Goal: Information Seeking & Learning: Find specific fact

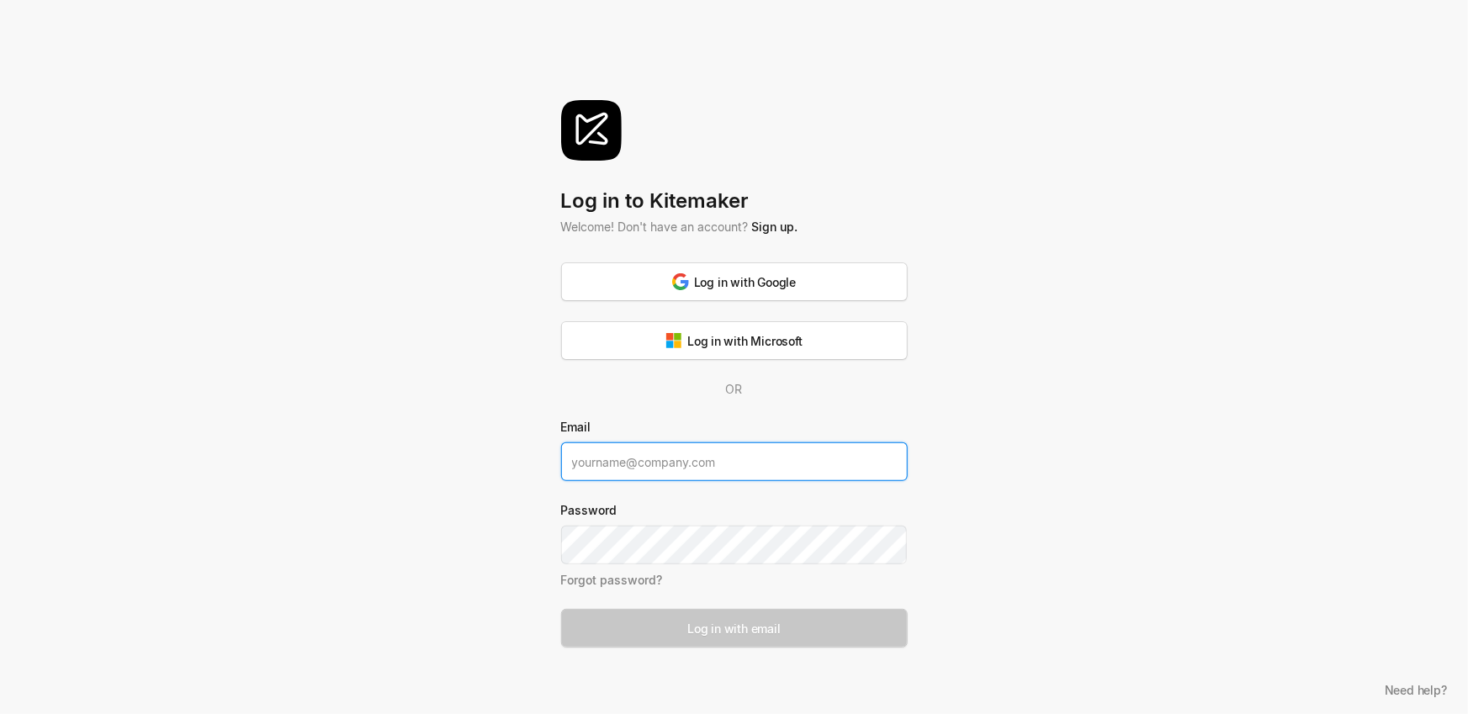
type input "[PERSON_NAME][DOMAIN_NAME][EMAIL_ADDRESS][PERSON_NAME][DOMAIN_NAME]"
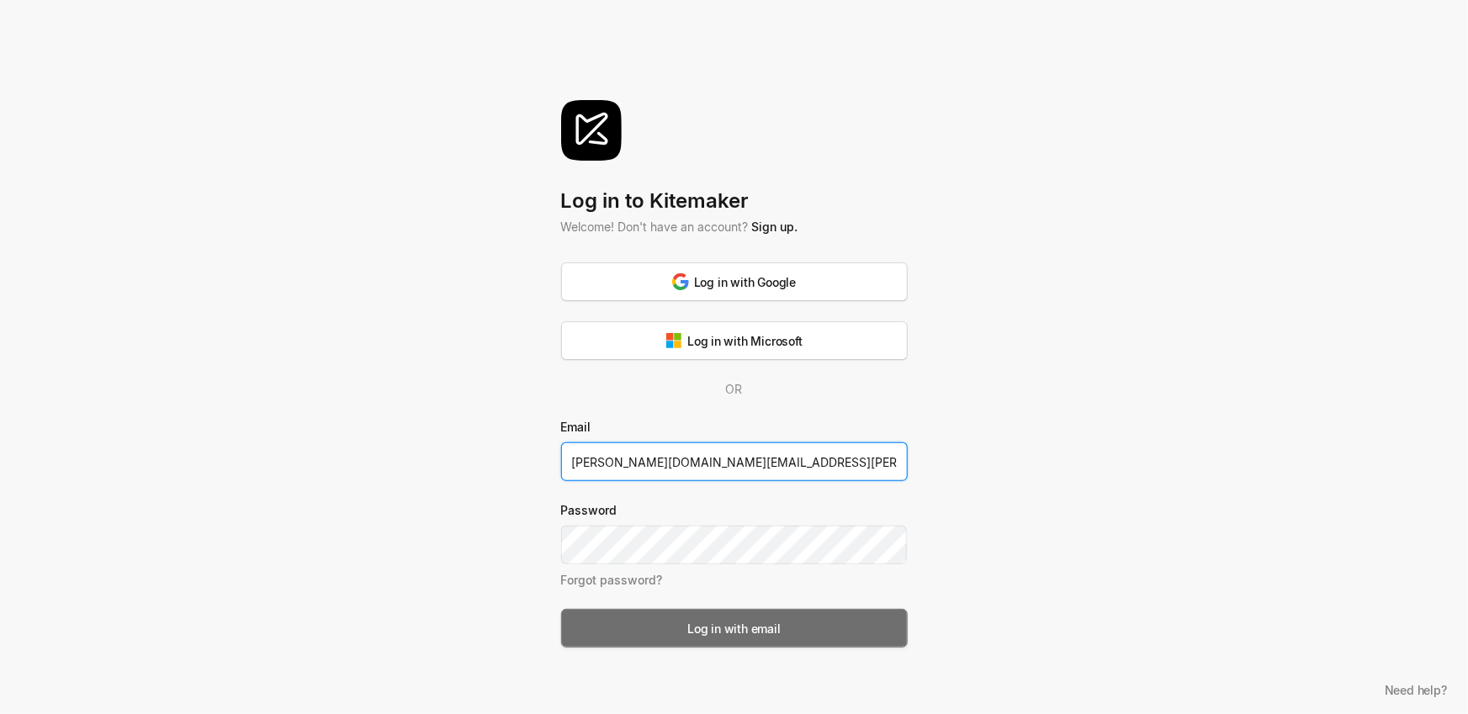
click at [728, 637] on div "Log in with email" at bounding box center [733, 629] width 93 height 18
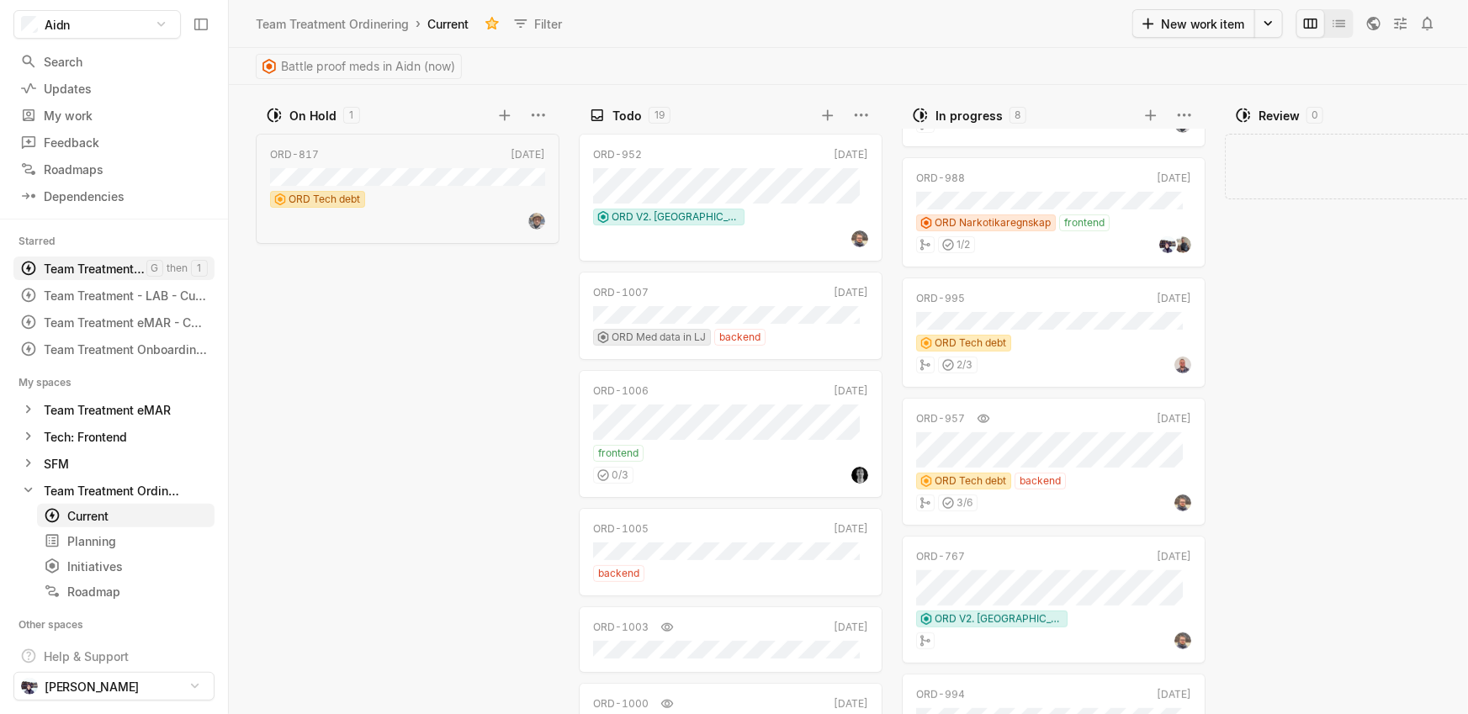
click at [123, 267] on div "Team Treatment Ordinering - Current" at bounding box center [95, 269] width 103 height 18
click at [447, 27] on div "Current" at bounding box center [448, 24] width 48 height 23
click at [541, 24] on button "Filter" at bounding box center [538, 23] width 66 height 27
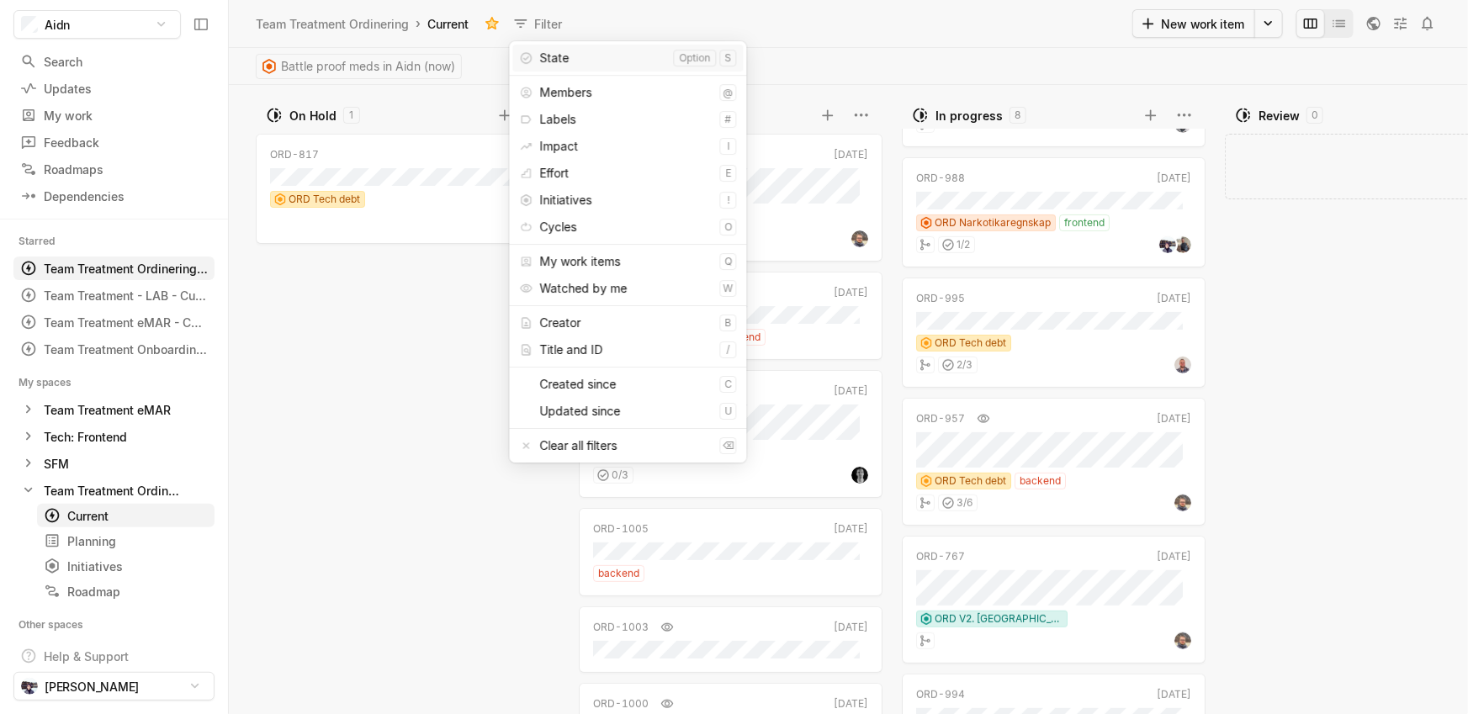
click at [611, 22] on div "Team Treatment Ordinering › Current Filter" at bounding box center [692, 23] width 880 height 27
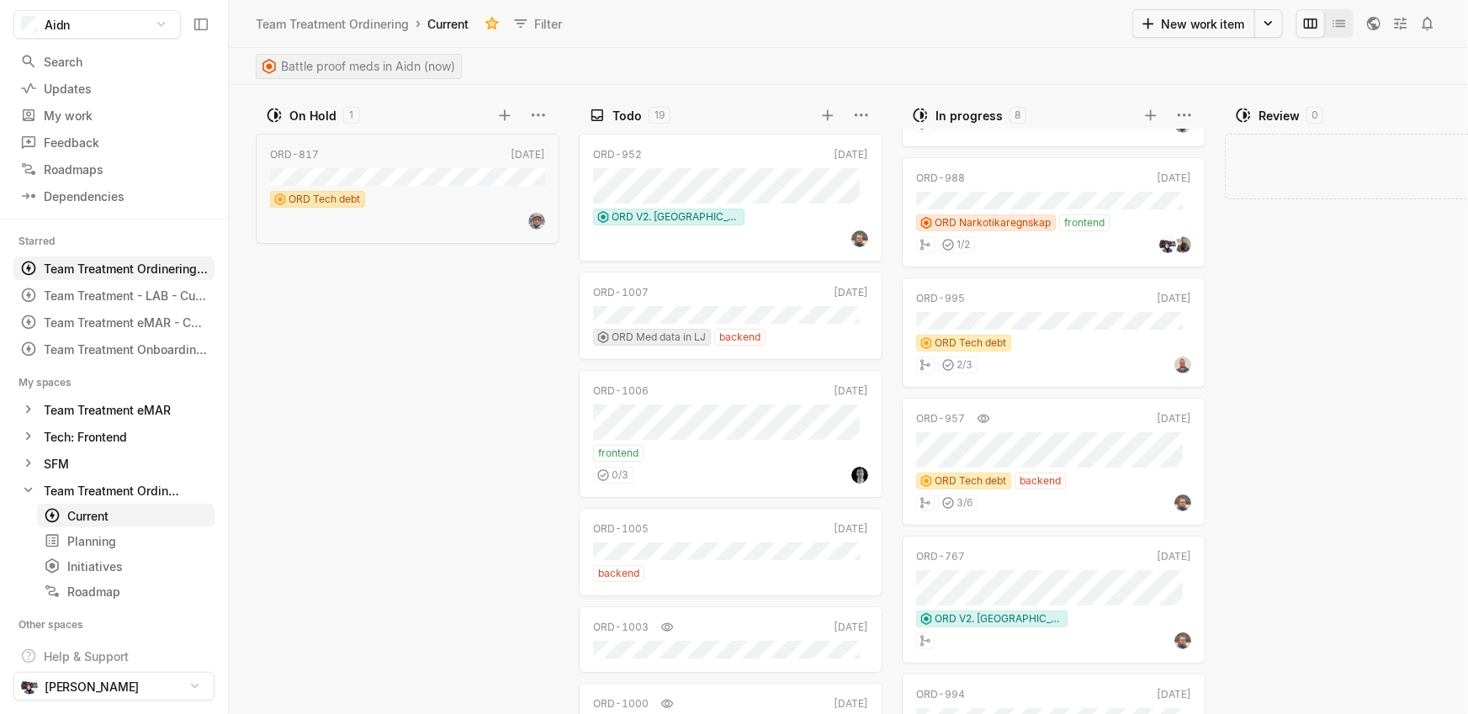
click at [411, 61] on span "Battle proof meds in Aidn (now)" at bounding box center [368, 67] width 174 height 24
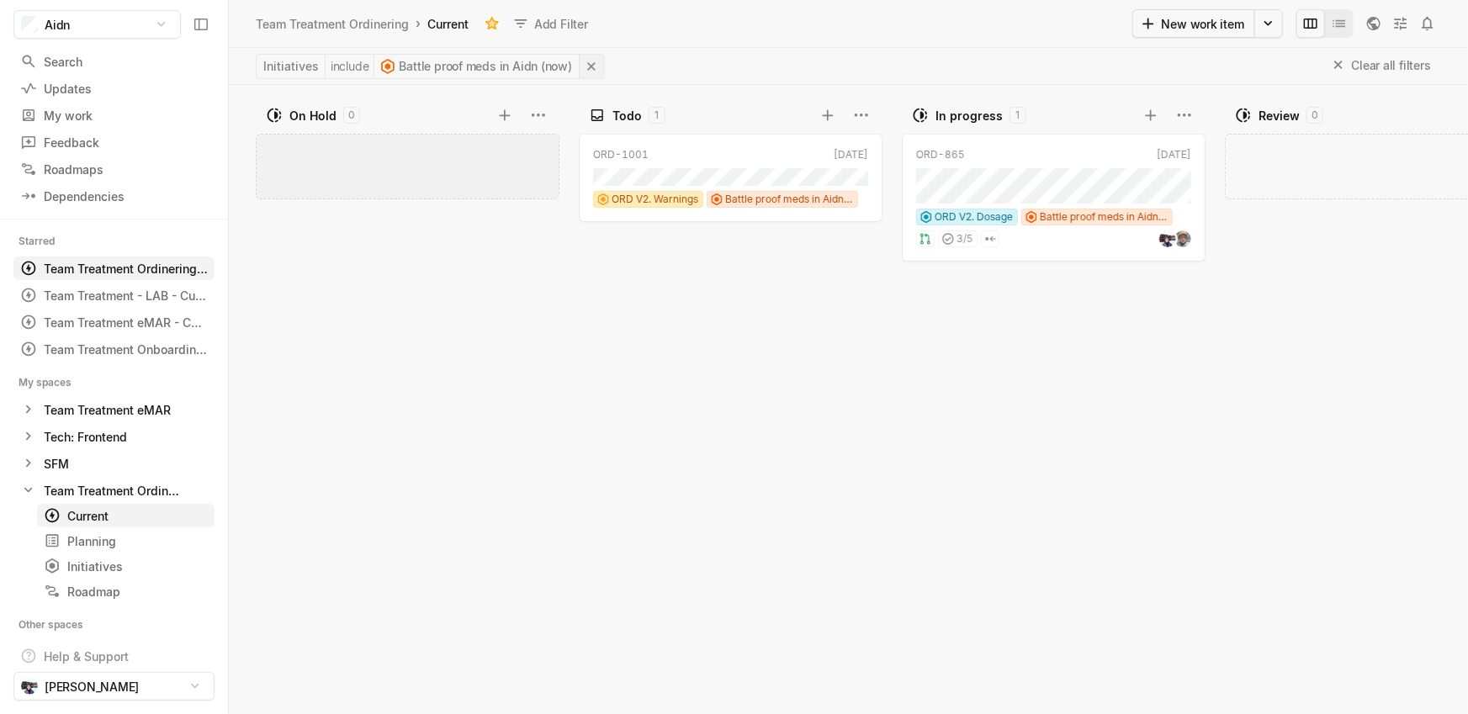
click at [591, 66] on icon at bounding box center [591, 66] width 17 height 17
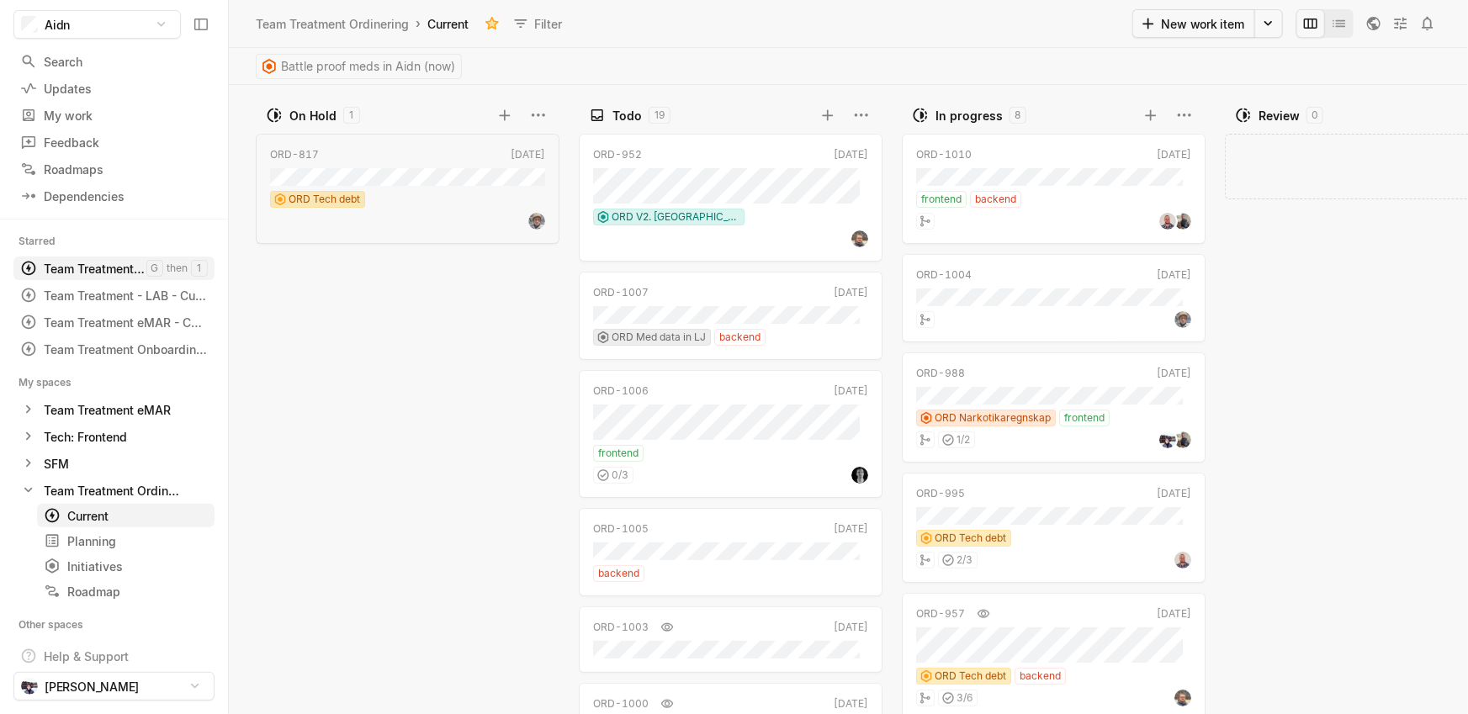
click at [109, 272] on div "Team Treatment Ordinering - Current" at bounding box center [95, 269] width 103 height 18
click at [98, 515] on div "Current" at bounding box center [95, 516] width 103 height 18
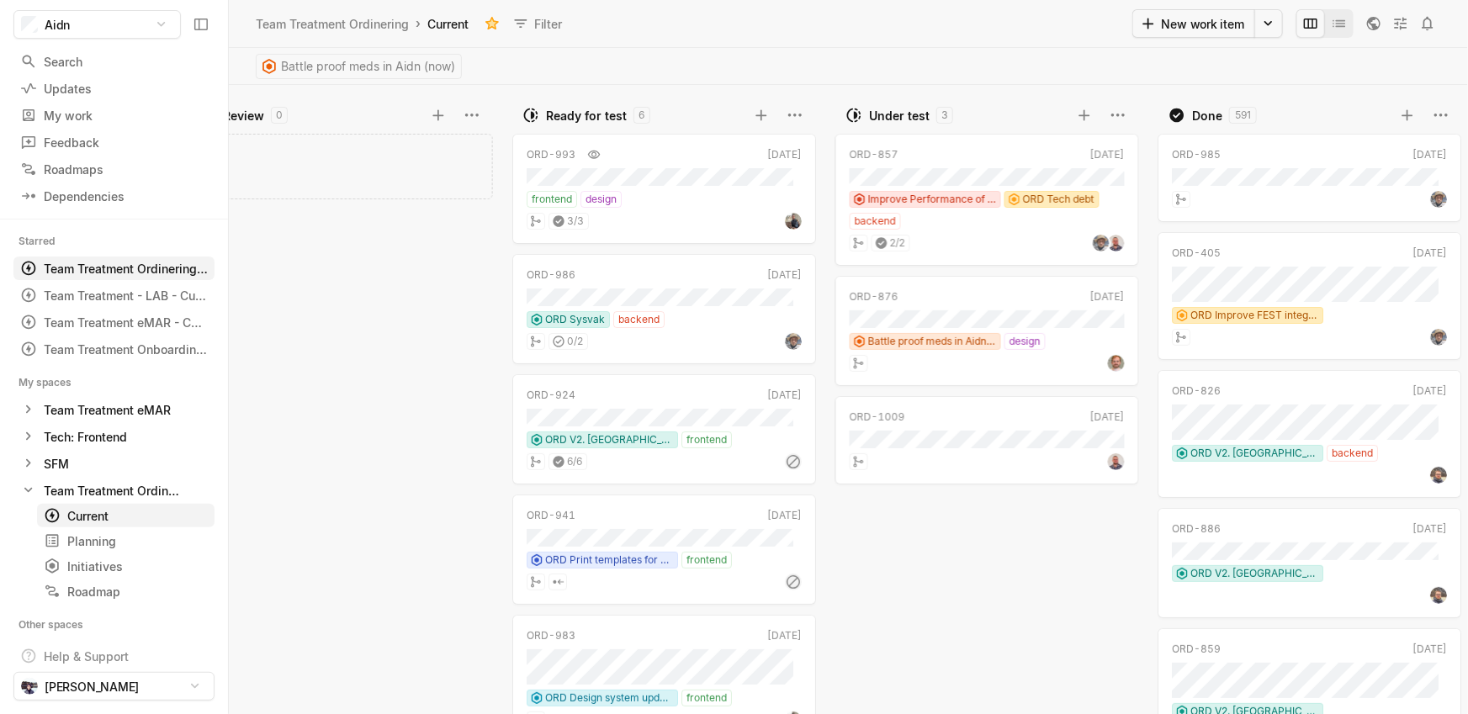
scroll to position [0, 1089]
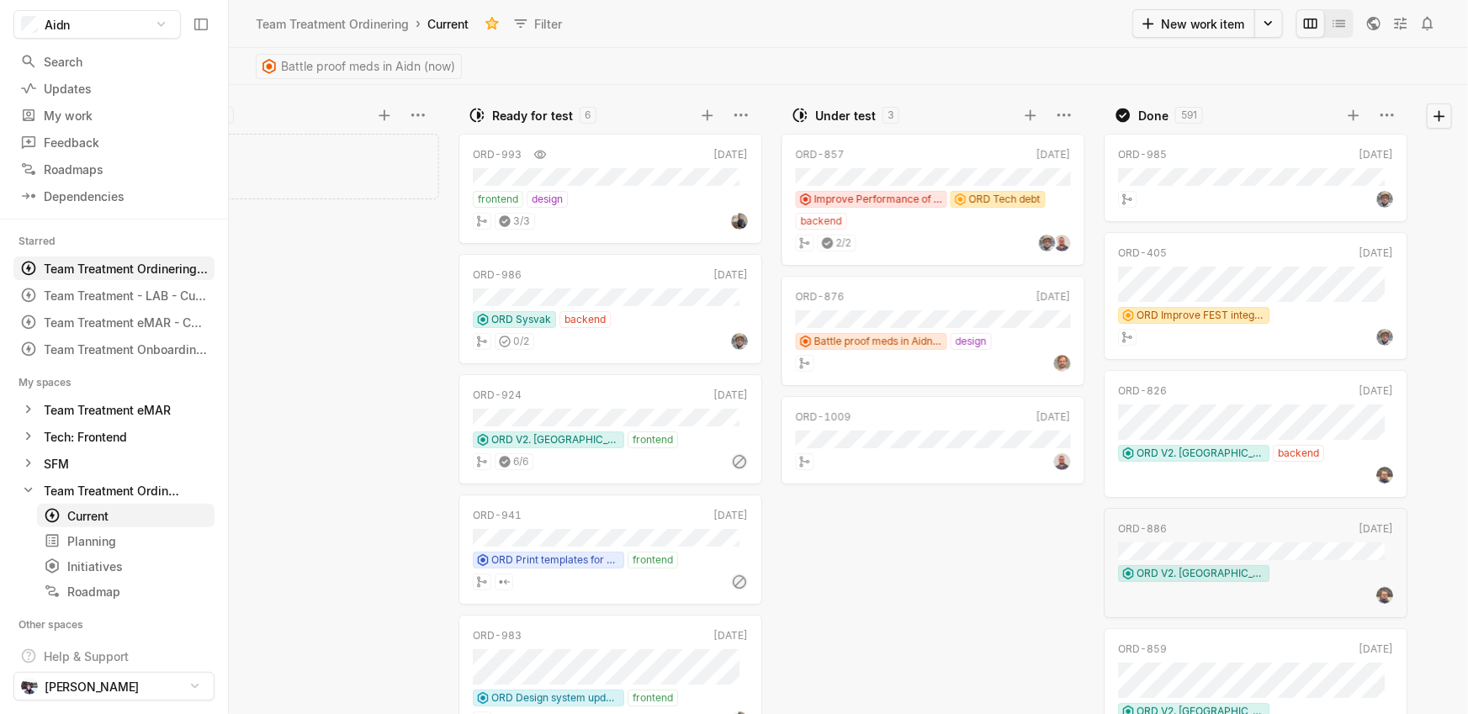
click at [952, 597] on div "ORD-857 [DATE] Improve Performance of Clinical ORD Tech debt backend 2 / 2 ORD-…" at bounding box center [936, 421] width 311 height 585
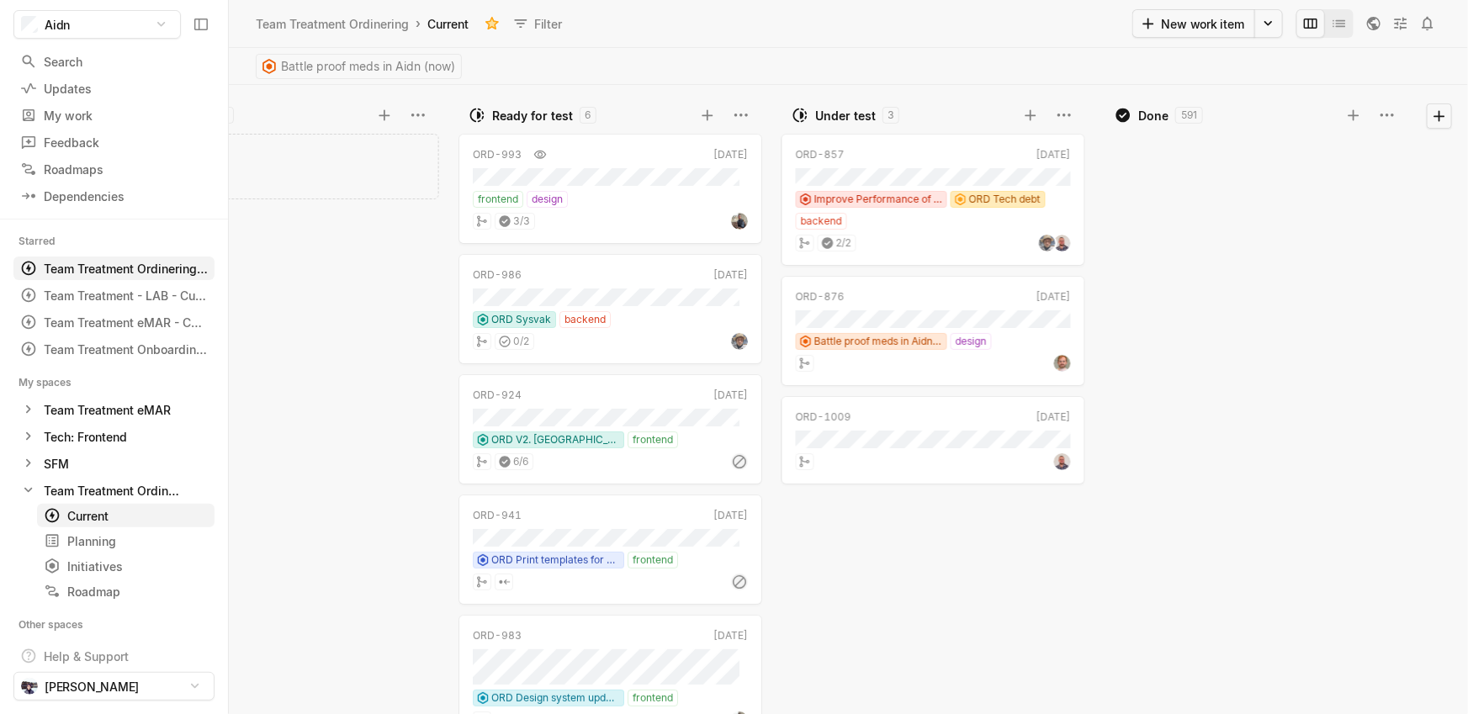
scroll to position [7335, 0]
click at [79, 55] on div "Search" at bounding box center [105, 62] width 171 height 18
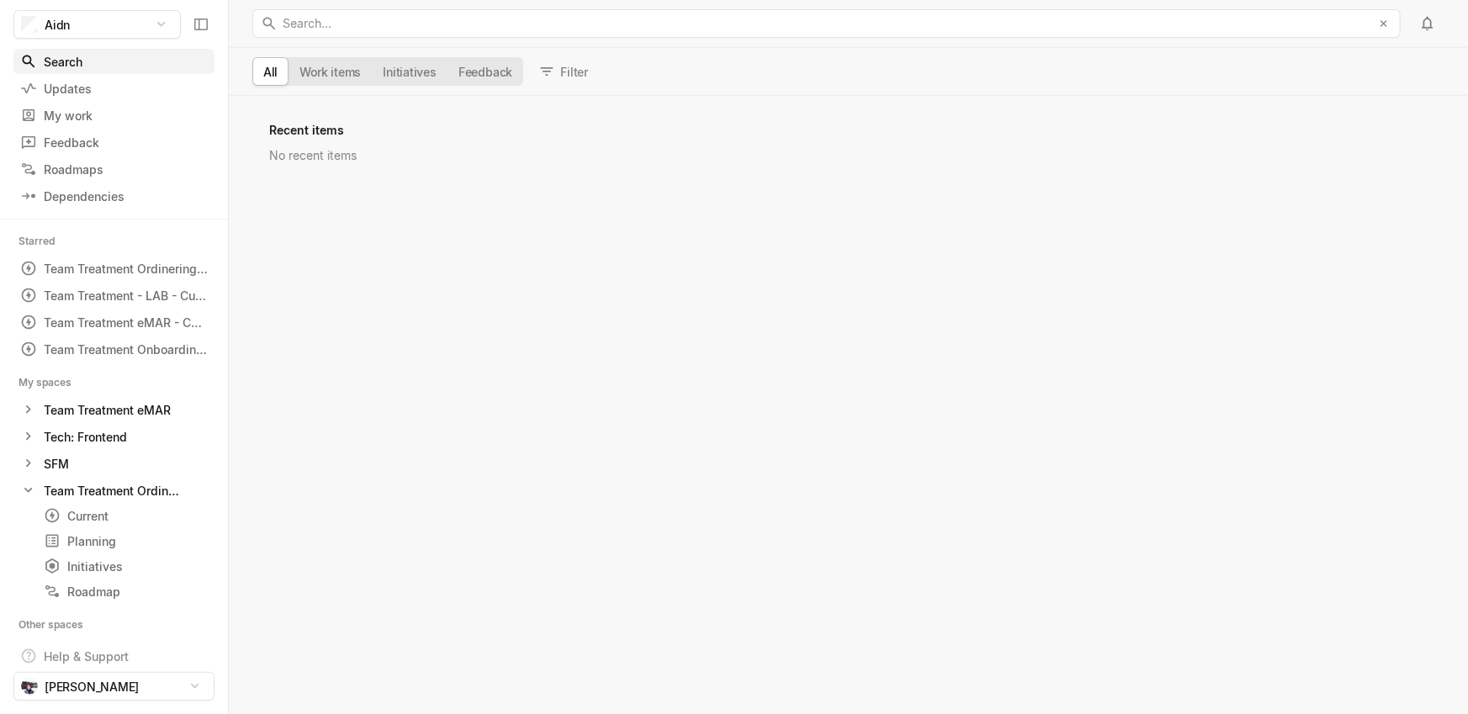
scroll to position [610, 1230]
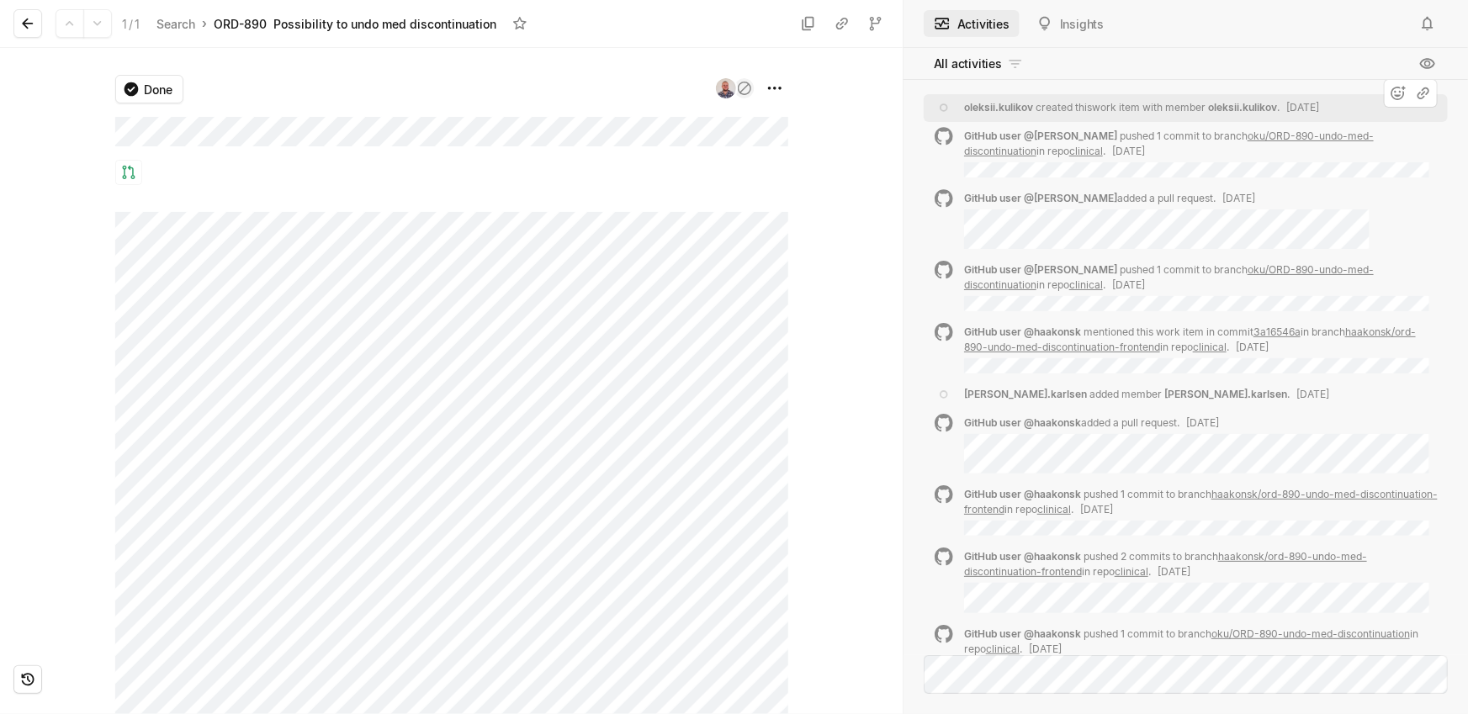
click at [1152, 113] on div "oleksii.[PERSON_NAME] created this work item with member [PERSON_NAME].kulikov …" at bounding box center [1141, 107] width 355 height 15
click at [1167, 112] on div "oleksii.[PERSON_NAME] created this work item with member [PERSON_NAME].kulikov …" at bounding box center [1141, 107] width 355 height 15
click at [1236, 151] on div "GitHub user @[PERSON_NAME] pushed 1 commit to branch oku/ORD-890-undo-med-disco…" at bounding box center [1201, 144] width 474 height 30
